Goal: Communication & Community: Answer question/provide support

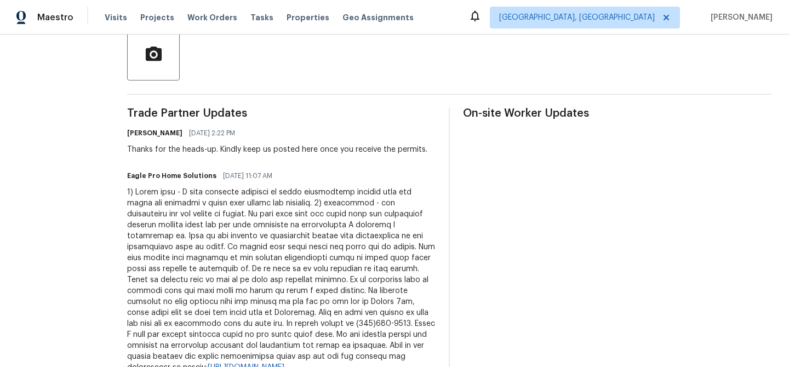
scroll to position [265, 0]
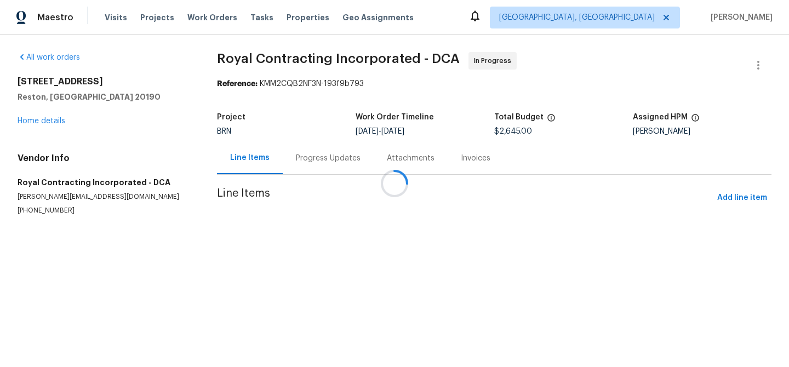
click at [296, 159] on div "Progress Updates" at bounding box center [328, 158] width 65 height 11
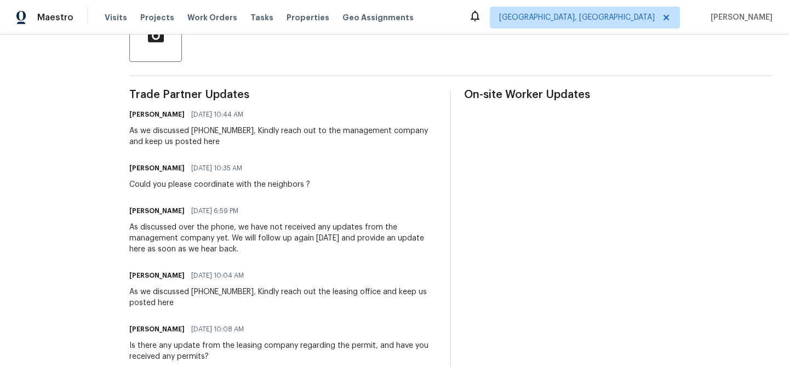
scroll to position [272, 0]
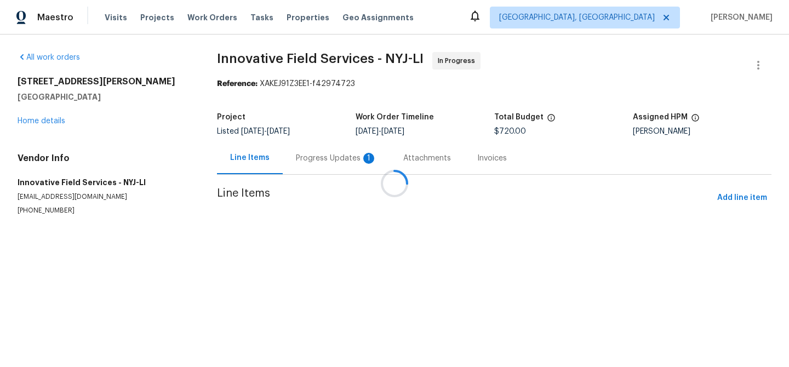
click at [311, 169] on div at bounding box center [394, 183] width 789 height 367
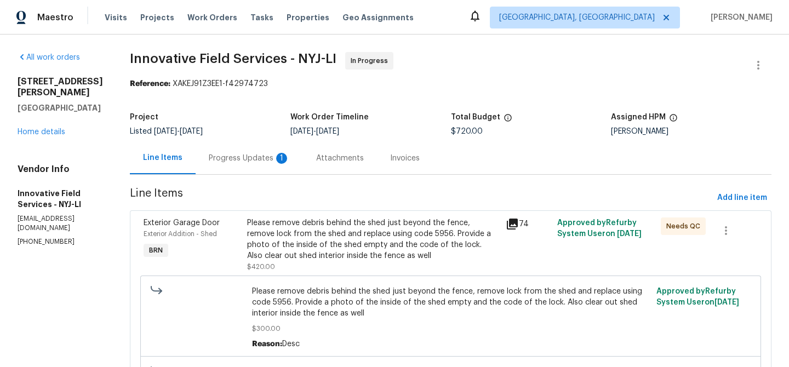
click at [304, 163] on div "Attachments" at bounding box center [340, 158] width 74 height 32
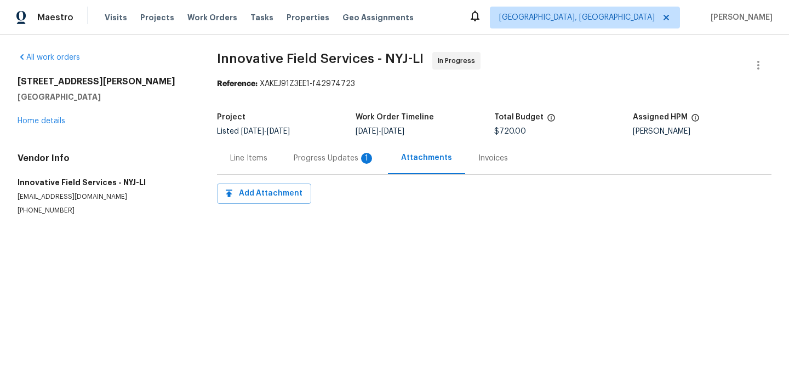
click at [304, 163] on div "Progress Updates 1" at bounding box center [334, 158] width 81 height 11
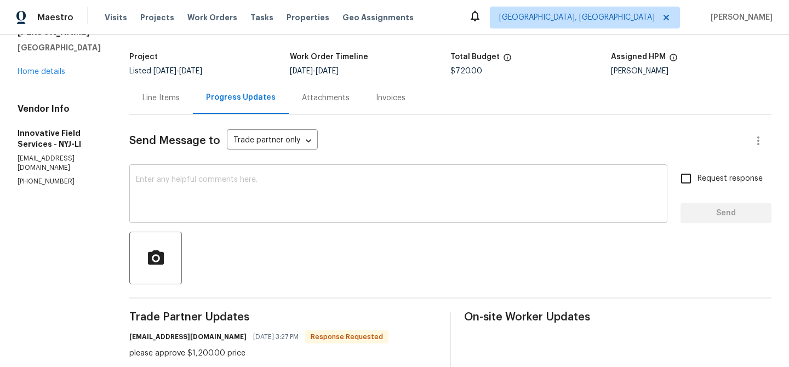
click at [224, 183] on textarea at bounding box center [398, 195] width 525 height 38
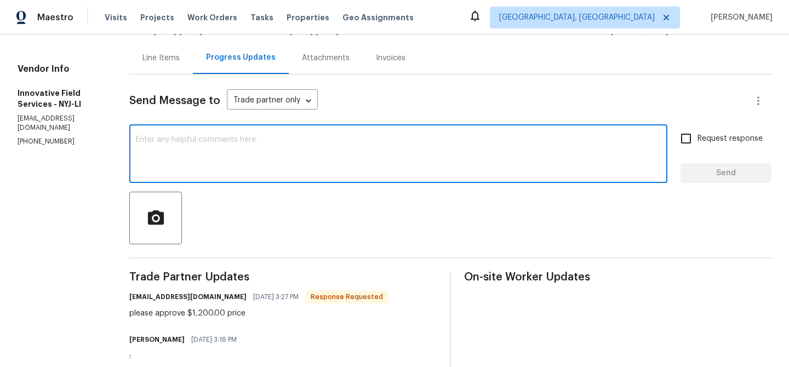
scroll to position [105, 0]
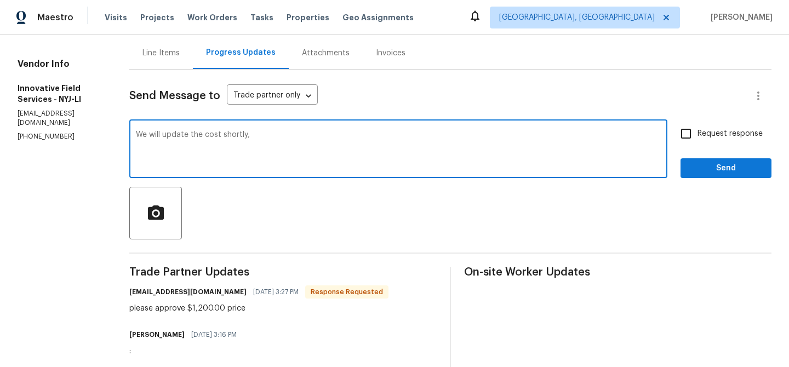
type textarea "We will update the cost shortly,"
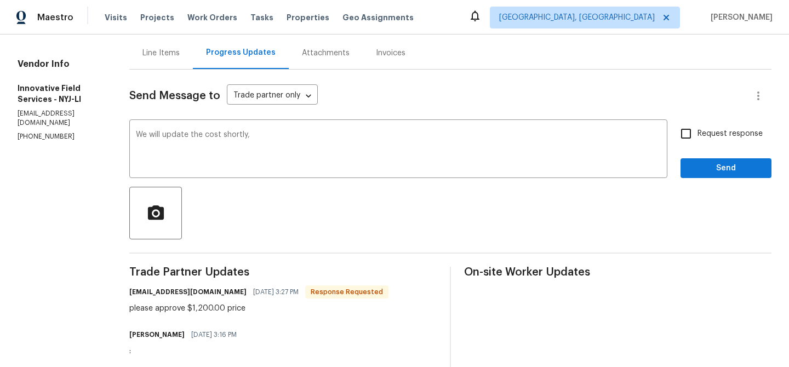
click at [718, 142] on label "Request response" at bounding box center [719, 133] width 88 height 23
click at [698, 142] on input "Request response" at bounding box center [686, 133] width 23 height 23
checkbox input "true"
click at [703, 164] on span "Send" at bounding box center [726, 169] width 73 height 14
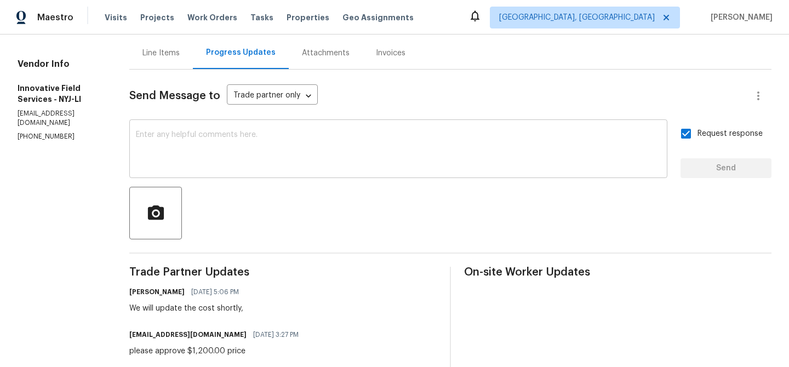
scroll to position [0, 0]
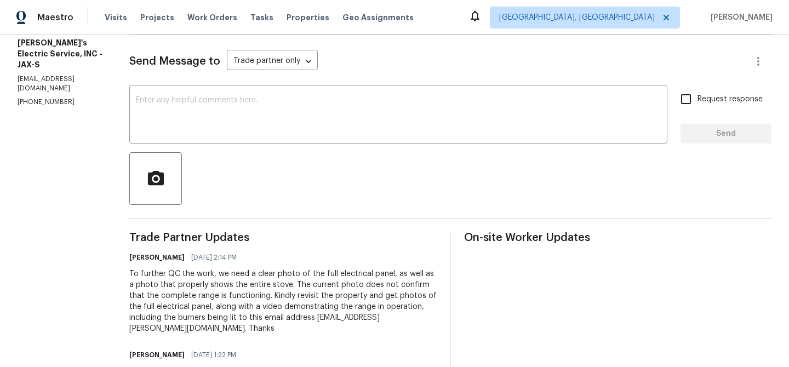
scroll to position [176, 0]
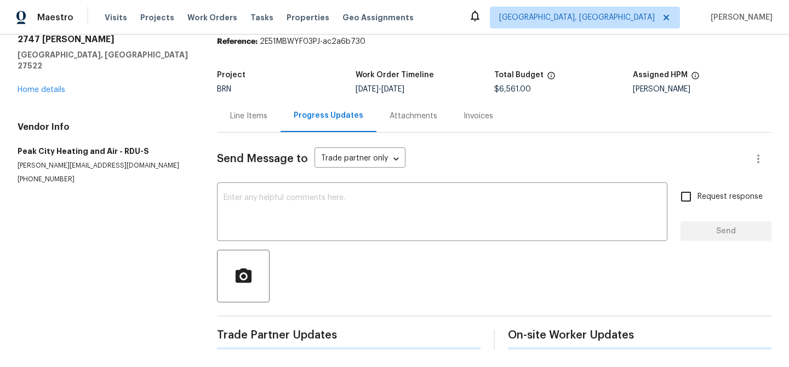
scroll to position [48, 0]
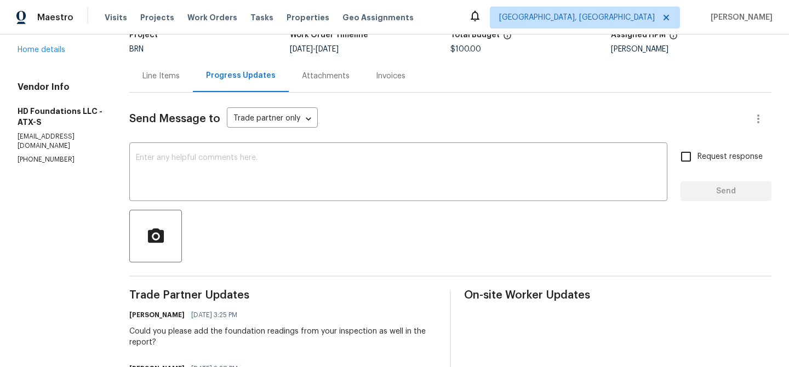
scroll to position [93, 0]
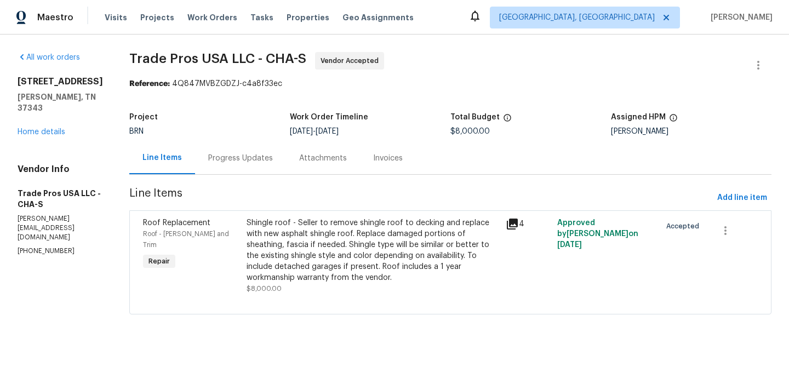
click at [257, 158] on div "Progress Updates" at bounding box center [240, 158] width 65 height 11
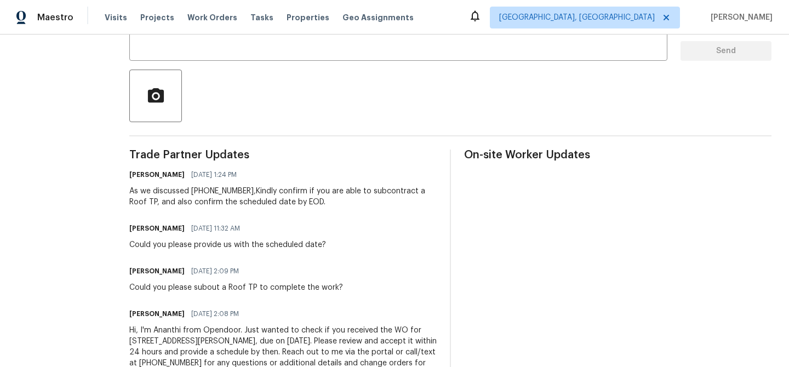
scroll to position [228, 0]
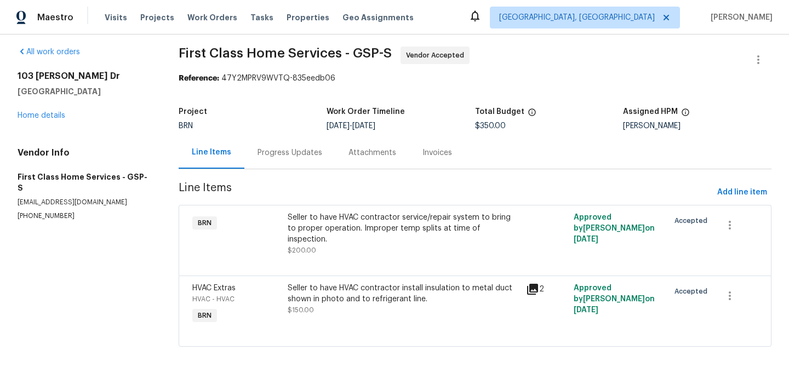
click at [275, 145] on div "Progress Updates" at bounding box center [289, 152] width 91 height 32
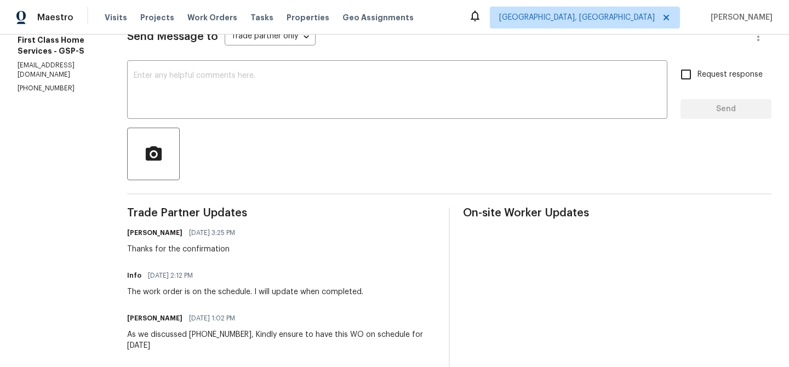
scroll to position [166, 0]
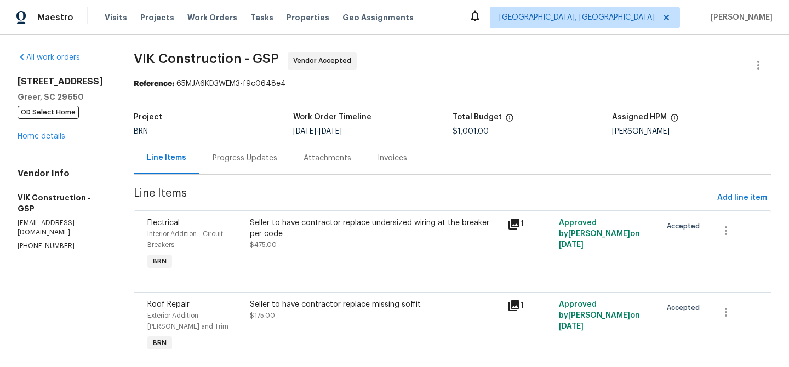
click at [271, 167] on div "Progress Updates" at bounding box center [245, 158] width 91 height 32
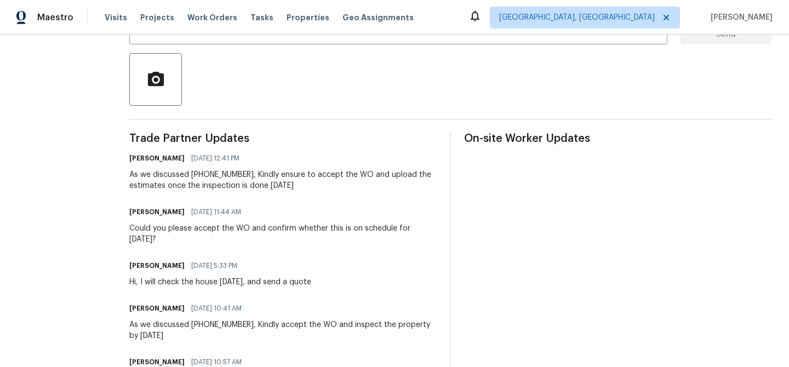
scroll to position [241, 0]
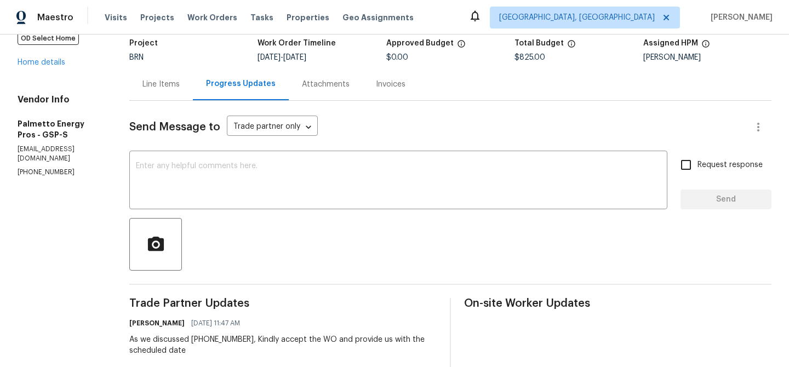
scroll to position [87, 0]
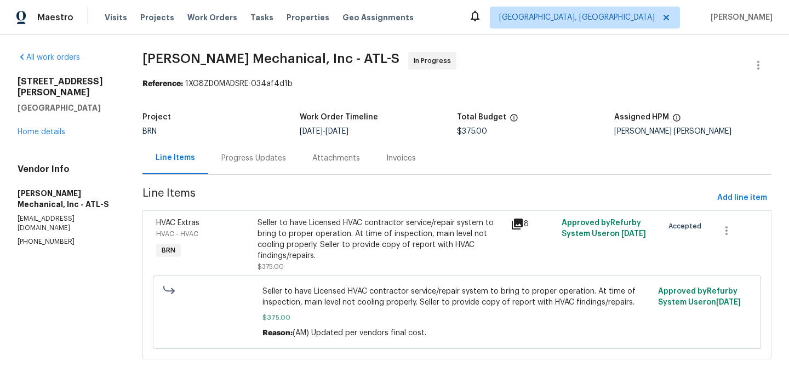
click at [272, 140] on div "Project BRN Work Order Timeline [DATE] - [DATE] Total Budget $375.00 Assigned H…" at bounding box center [457, 124] width 629 height 35
click at [268, 138] on div "Project BRN Work Order Timeline [DATE] - [DATE] Total Budget $375.00 Assigned H…" at bounding box center [457, 124] width 629 height 35
click at [259, 155] on div "Progress Updates" at bounding box center [253, 158] width 65 height 11
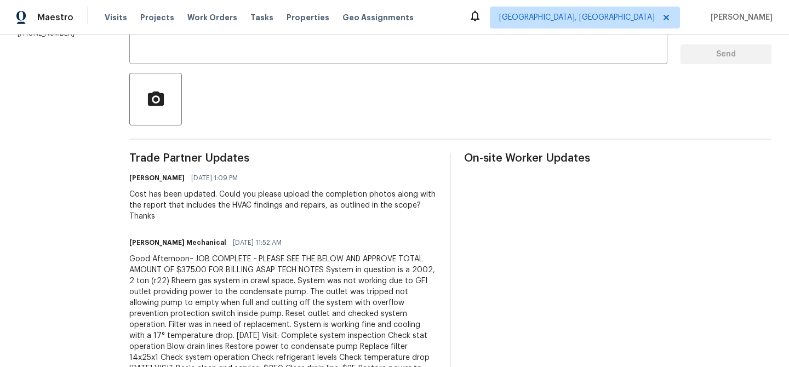
scroll to position [223, 0]
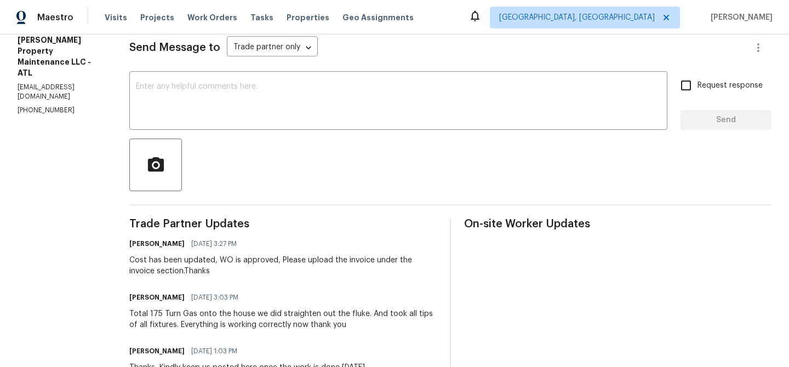
scroll to position [163, 0]
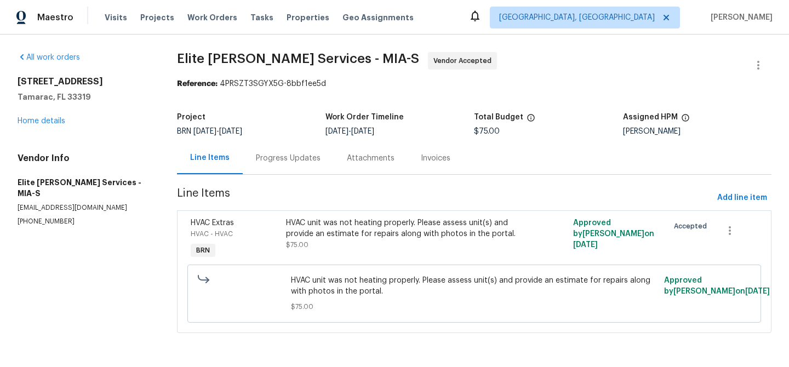
click at [287, 157] on div "Progress Updates" at bounding box center [288, 158] width 65 height 11
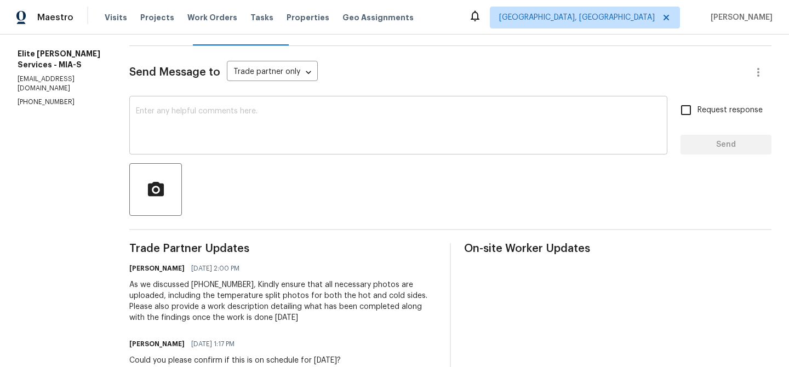
scroll to position [130, 0]
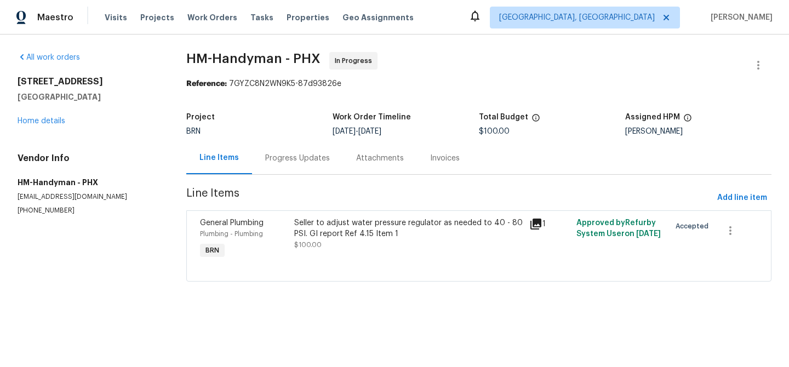
click at [274, 162] on div "Progress Updates" at bounding box center [297, 158] width 65 height 11
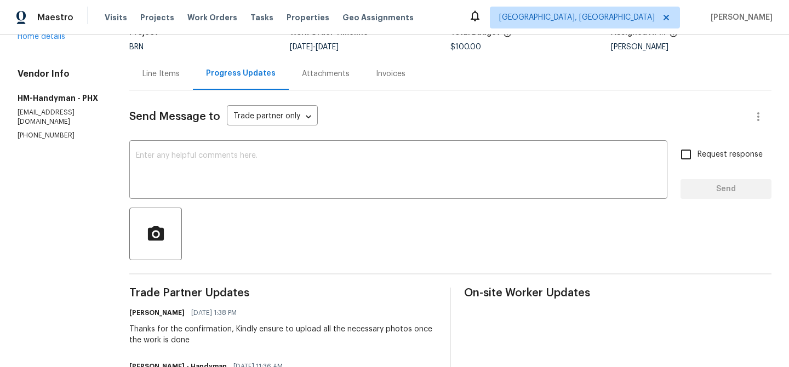
scroll to position [97, 0]
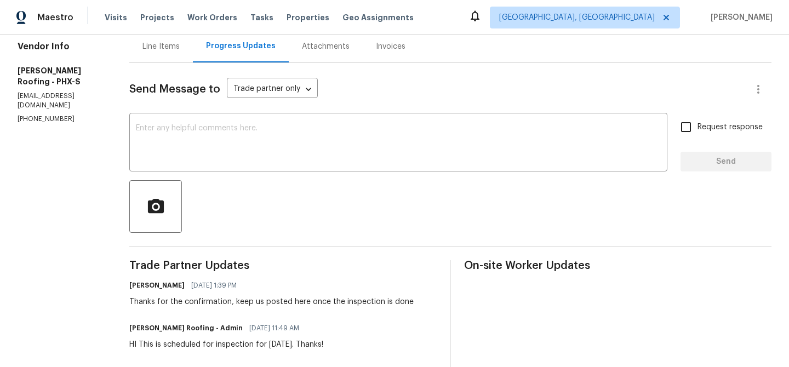
scroll to position [132, 0]
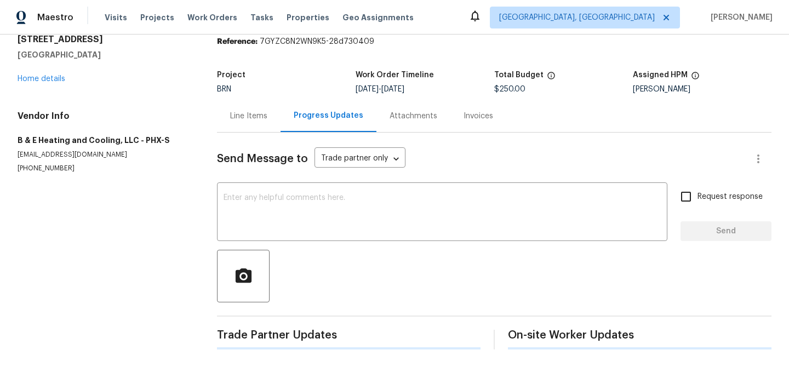
scroll to position [48, 0]
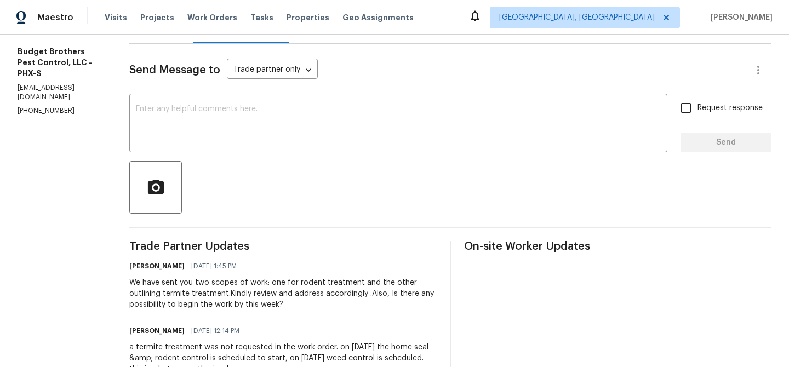
scroll to position [135, 0]
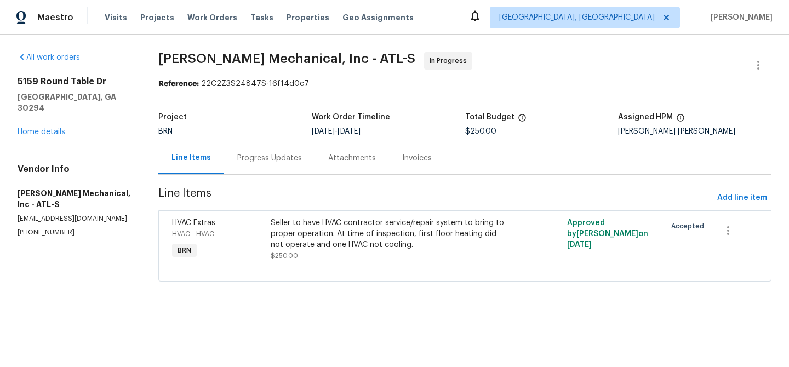
click at [251, 132] on div "BRN" at bounding box center [234, 132] width 153 height 8
click at [244, 152] on div "Progress Updates" at bounding box center [269, 158] width 91 height 32
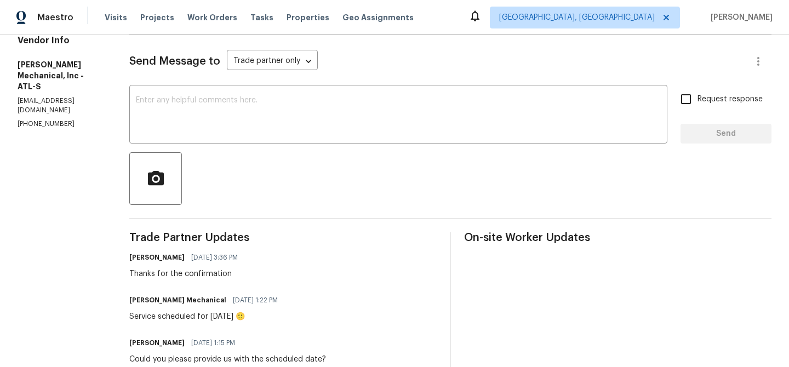
scroll to position [143, 0]
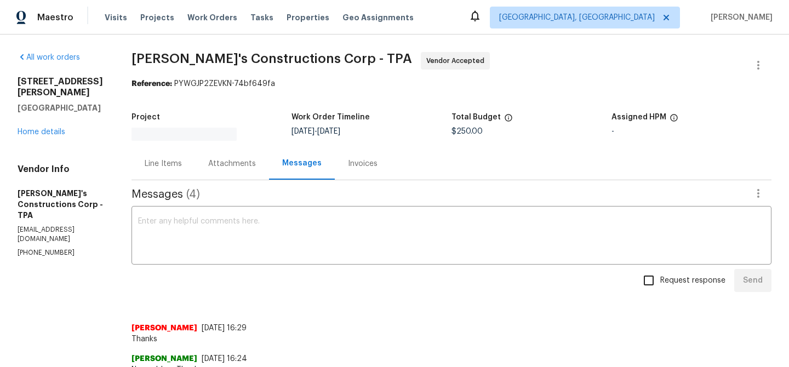
scroll to position [96, 0]
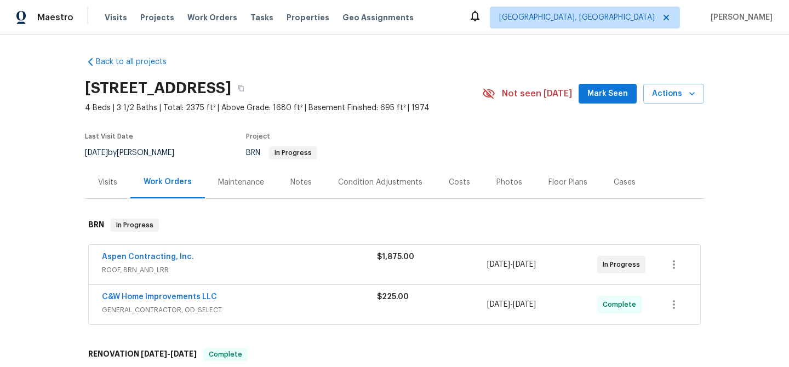
scroll to position [47, 0]
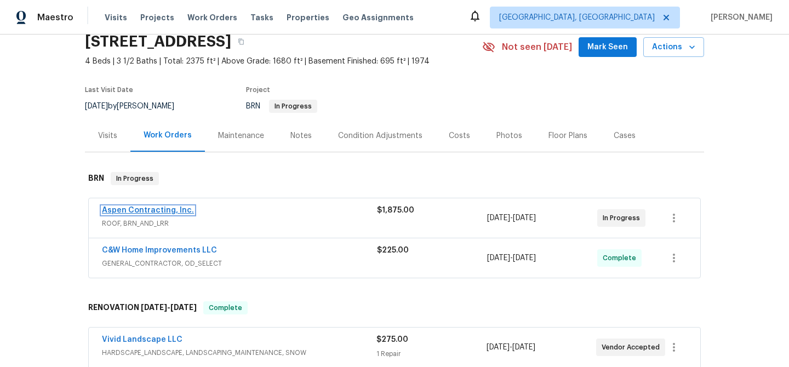
click at [155, 210] on link "Aspen Contracting, Inc." at bounding box center [148, 211] width 92 height 8
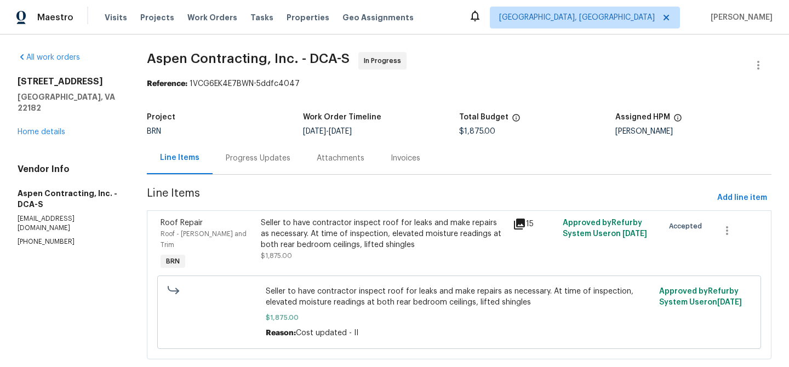
click at [289, 160] on div "Progress Updates" at bounding box center [258, 158] width 65 height 11
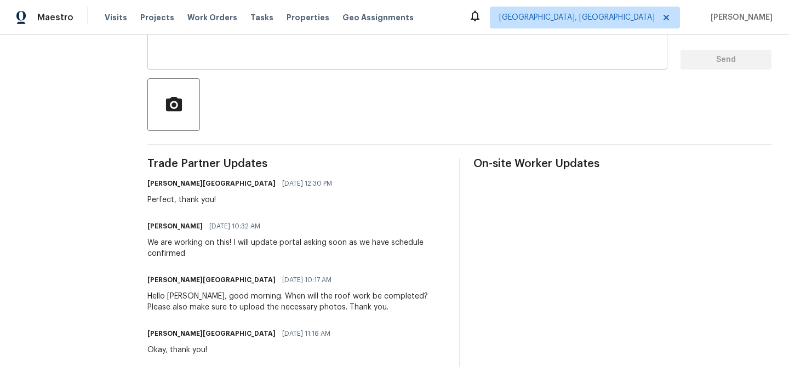
scroll to position [220, 0]
